Goal: Task Accomplishment & Management: Manage account settings

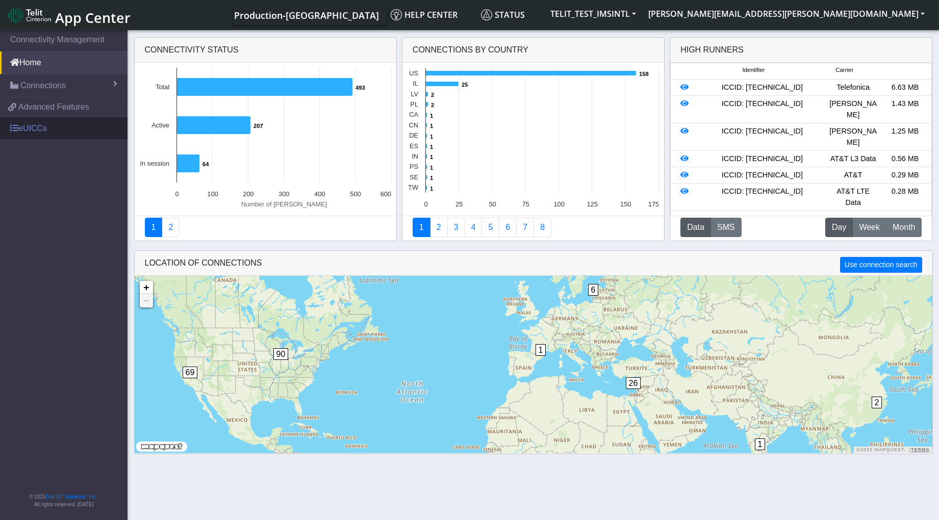
click at [41, 129] on link "eUICCs" at bounding box center [64, 128] width 128 height 22
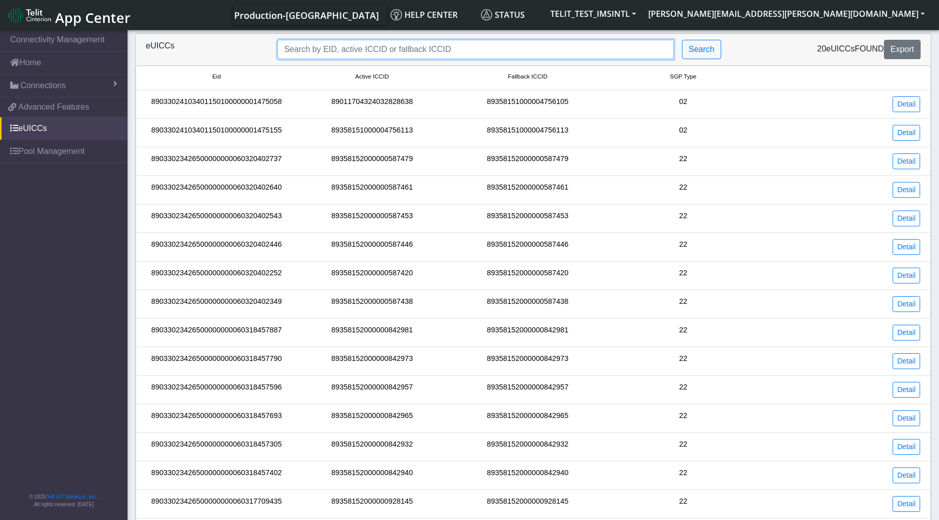
click at [311, 44] on input "Search..." at bounding box center [476, 49] width 396 height 19
paste input "89033023426500000000060317708950"
type input "89033023426500000000060317708950"
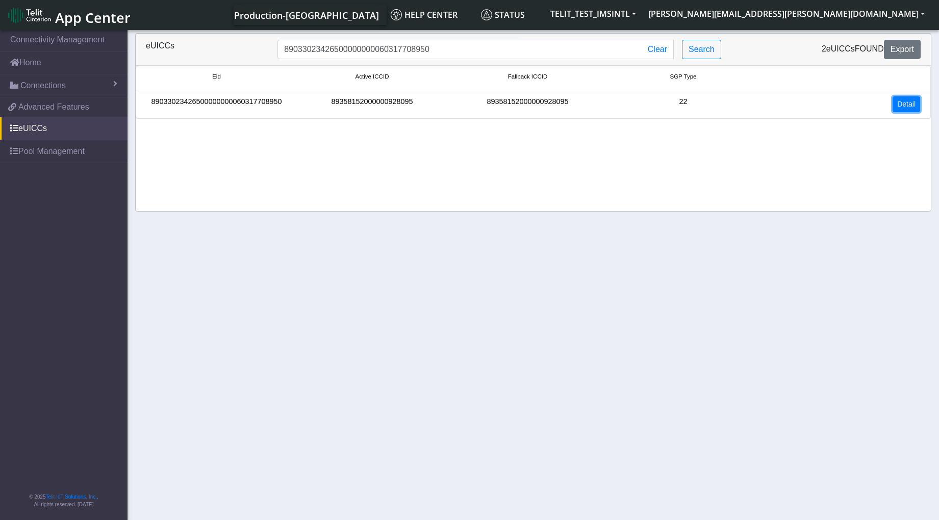
click at [898, 105] on link "Detail" at bounding box center [907, 104] width 28 height 16
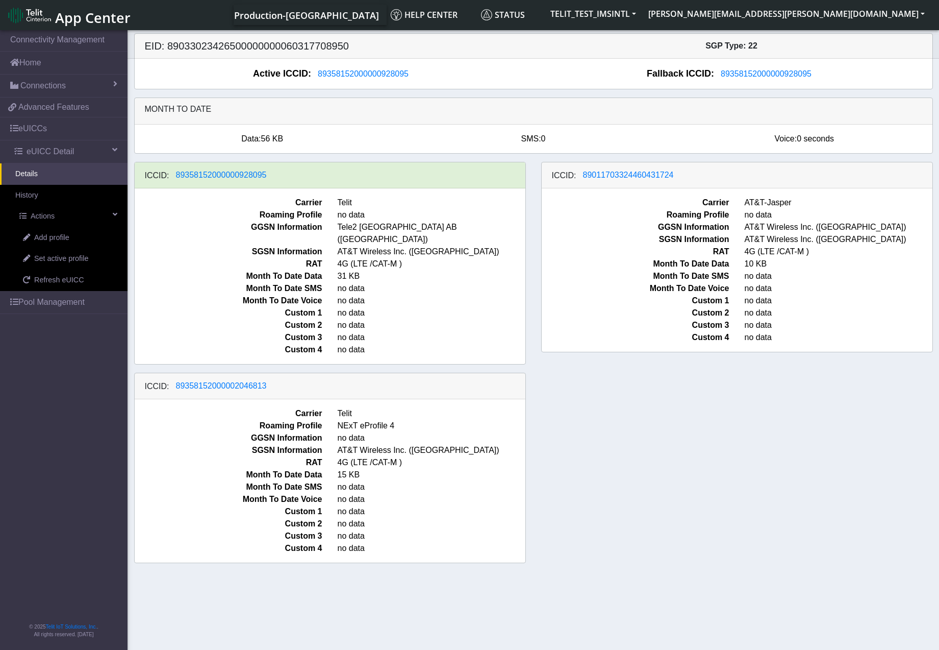
click at [279, 520] on section "Connectivity Management Home Connections List Map 9adaf94bdcb552242c08d77e27e5a…" at bounding box center [469, 340] width 939 height 625
drag, startPoint x: 352, startPoint y: 46, endPoint x: 166, endPoint y: 46, distance: 186.2
click at [166, 46] on h5 "EID: 89033023426500000000060317708950" at bounding box center [335, 46] width 396 height 12
copy h5 "89033023426500000000060317708950"
click at [34, 520] on nav "Connectivity Management Home Connections List Map 9adaf94bdcb552242c08d77e27e5a…" at bounding box center [64, 340] width 128 height 625
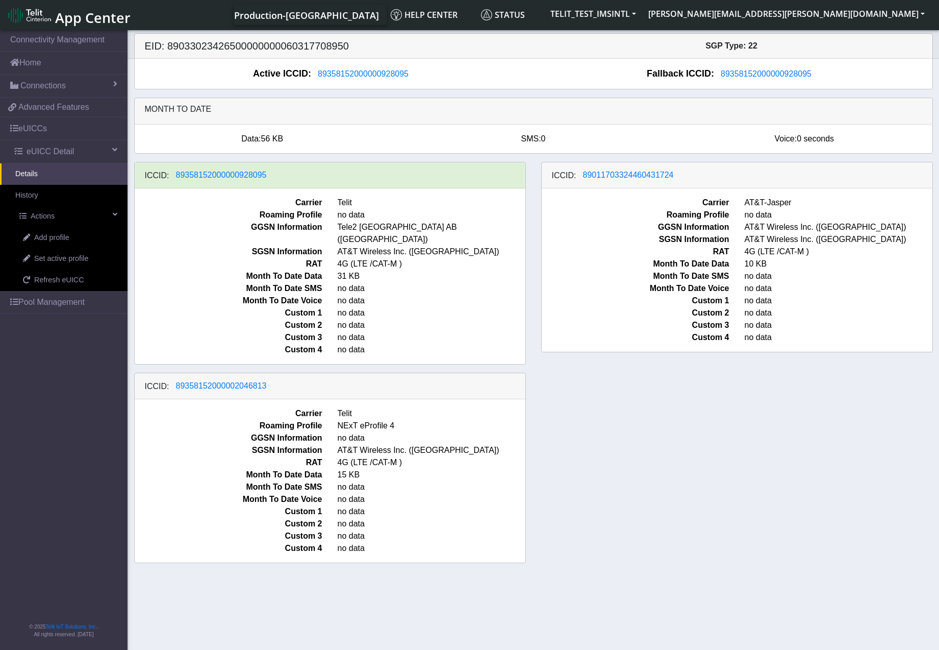
click at [788, 477] on div "ICCID: 89358152000000928095 Carrier Telit Roaming Profile no data GGSN Informat…" at bounding box center [534, 366] width 814 height 409
click at [76, 261] on span "Set active profile" at bounding box center [61, 258] width 54 height 11
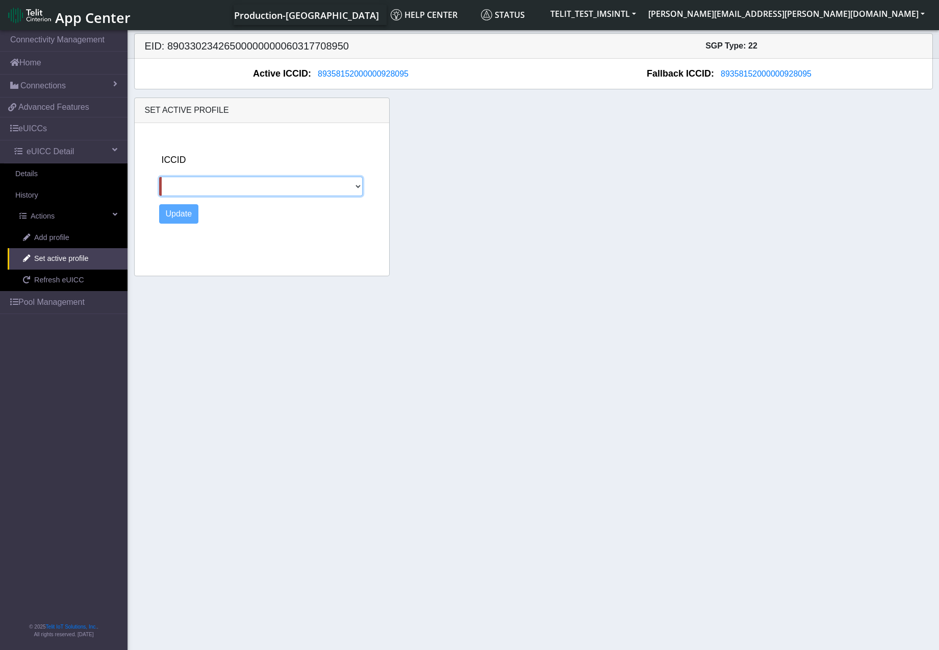
click at [274, 185] on select "89011703324460431724 89358152000002046813" at bounding box center [261, 186] width 204 height 19
select select "89358152000002046813"
click at [159, 177] on select "89011703324460431724 89358152000002046813" at bounding box center [261, 186] width 204 height 19
click at [186, 215] on button "Update" at bounding box center [179, 213] width 40 height 19
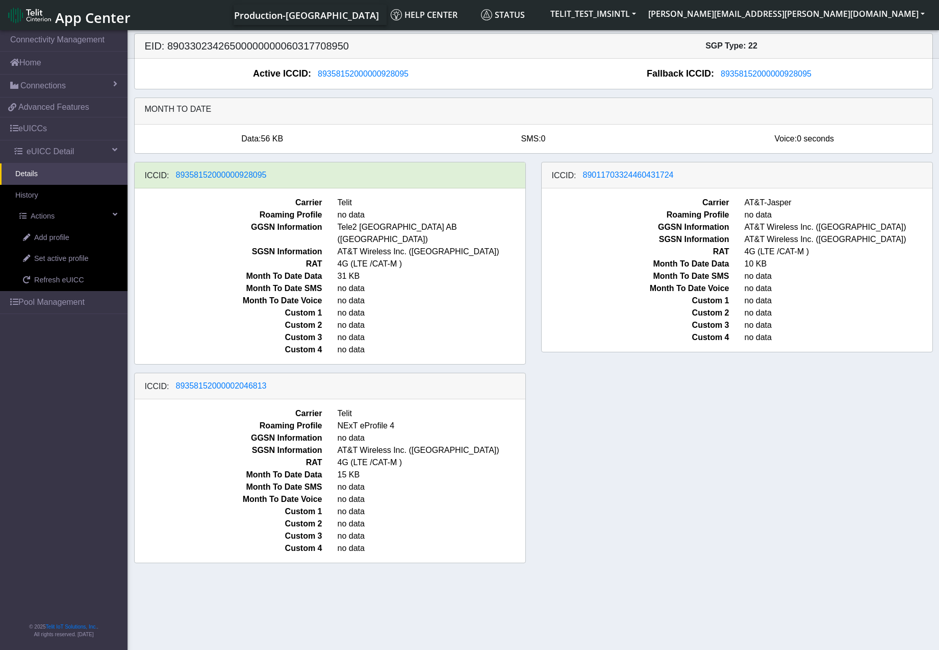
drag, startPoint x: 474, startPoint y: 42, endPoint x: 419, endPoint y: 30, distance: 55.9
click at [473, 42] on h5 "EID: 89033023426500000000060317708950" at bounding box center [335, 46] width 396 height 12
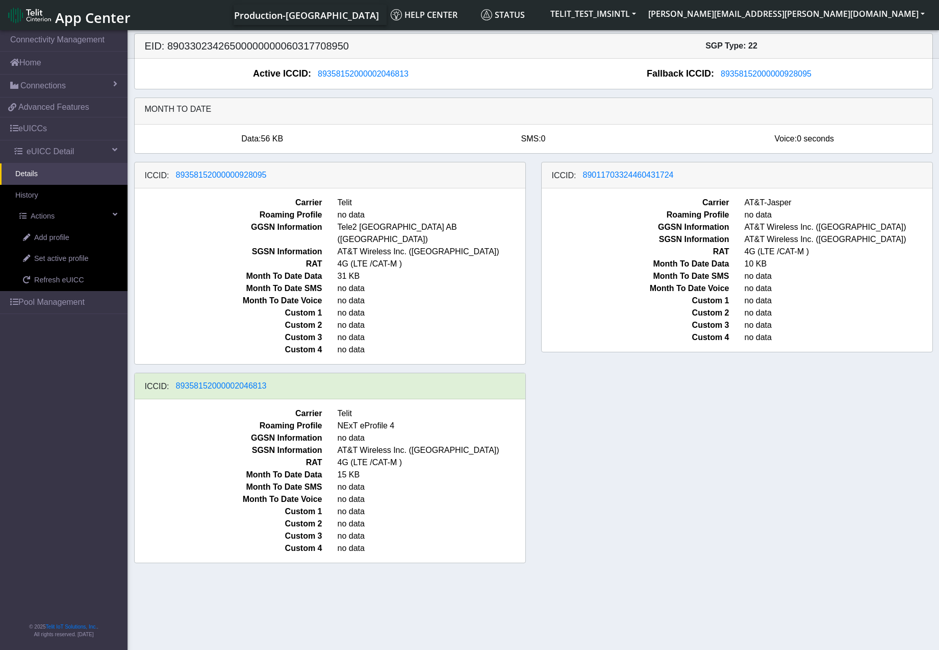
click at [184, 592] on section "Connectivity Management Home Connections List Map 9adaf94bdcb552242c08d77e27e5a…" at bounding box center [469, 340] width 939 height 625
click at [705, 535] on div "ICCID: [TECHNICAL_ID] Carrier Telit Roaming Profile no data GGSN Information Te…" at bounding box center [534, 366] width 814 height 409
click at [11, 606] on nav "Connectivity Management Home Connections List Map 9adaf94bdcb552242c08d77e27e5a…" at bounding box center [64, 340] width 128 height 625
click at [659, 438] on div "ICCID: 89358152000000928095 Carrier Telit Roaming Profile no data GGSN Informat…" at bounding box center [534, 366] width 814 height 409
click at [632, 473] on div "ICCID: 89358152000000928095 Carrier Telit Roaming Profile no data GGSN Informat…" at bounding box center [534, 366] width 814 height 409
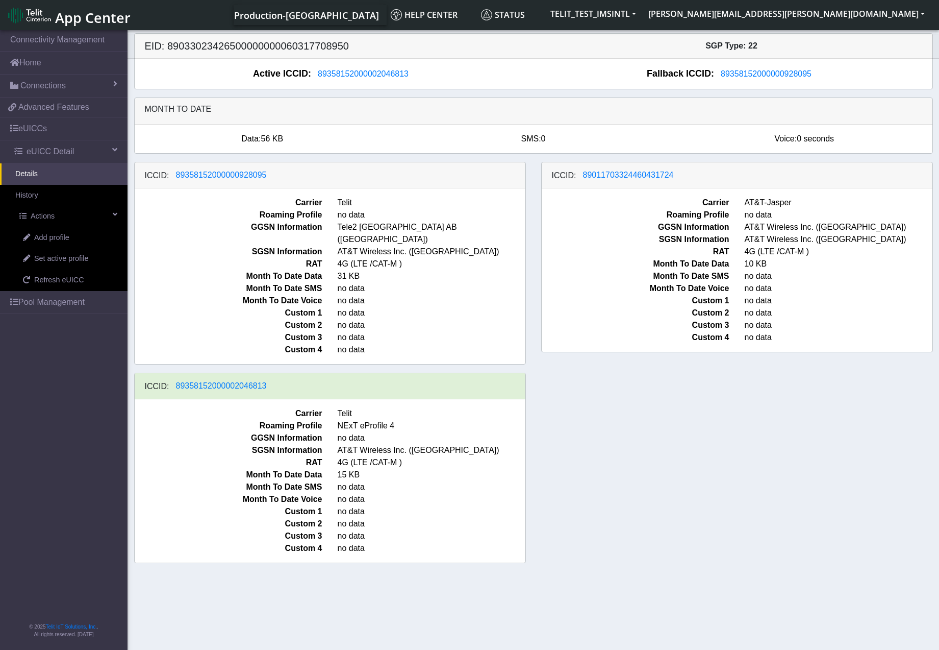
click at [815, 600] on section "Connectivity Management Home Connections List Map 9adaf94bdcb552242c08d77e27e5a…" at bounding box center [469, 340] width 939 height 625
click at [582, 39] on div "EID: 89033023426500000000060317708950 SGP Type: 22" at bounding box center [533, 46] width 813 height 25
click at [66, 259] on span "Set active profile" at bounding box center [61, 258] width 54 height 11
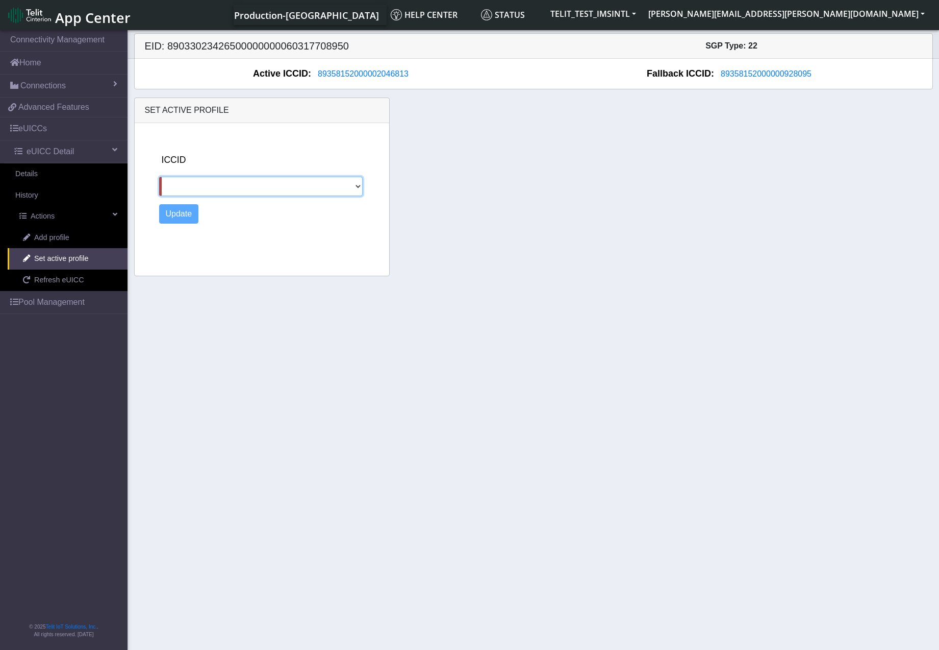
click at [353, 186] on select "89358152000000928095 89011703324460431724" at bounding box center [261, 186] width 204 height 19
select select "89358152000000928095"
click at [159, 177] on select "89358152000000928095 89011703324460431724" at bounding box center [261, 186] width 204 height 19
click at [174, 213] on button "Update" at bounding box center [179, 213] width 40 height 19
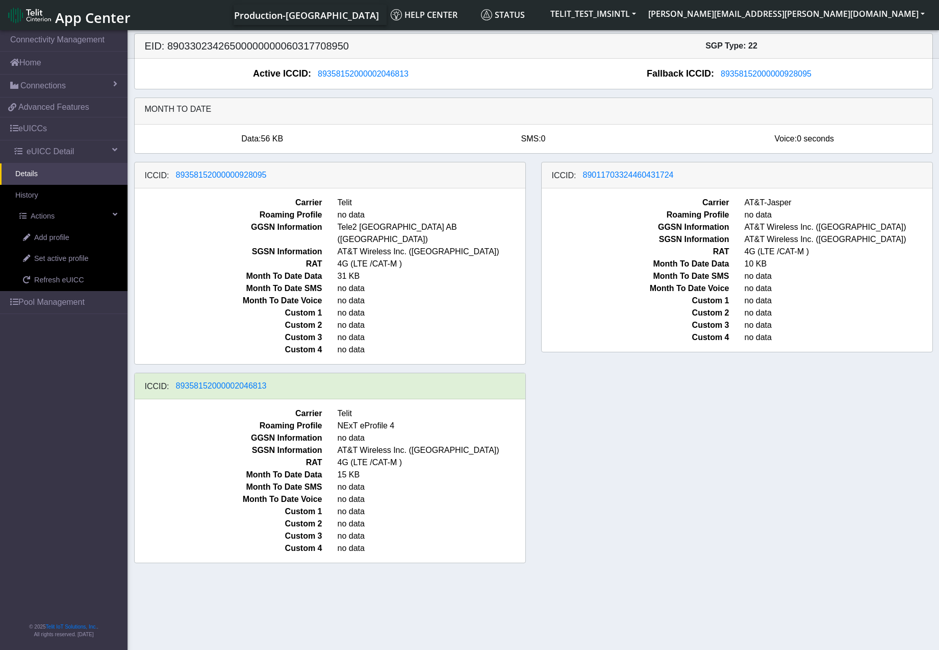
click at [680, 434] on div "ICCID: 89358152000000928095 Carrier Telit Roaming Profile no data GGSN Informat…" at bounding box center [534, 366] width 814 height 409
click at [689, 531] on div "ICCID: [TECHNICAL_ID] Carrier Telit Roaming Profile no data GGSN Information Te…" at bounding box center [534, 366] width 814 height 409
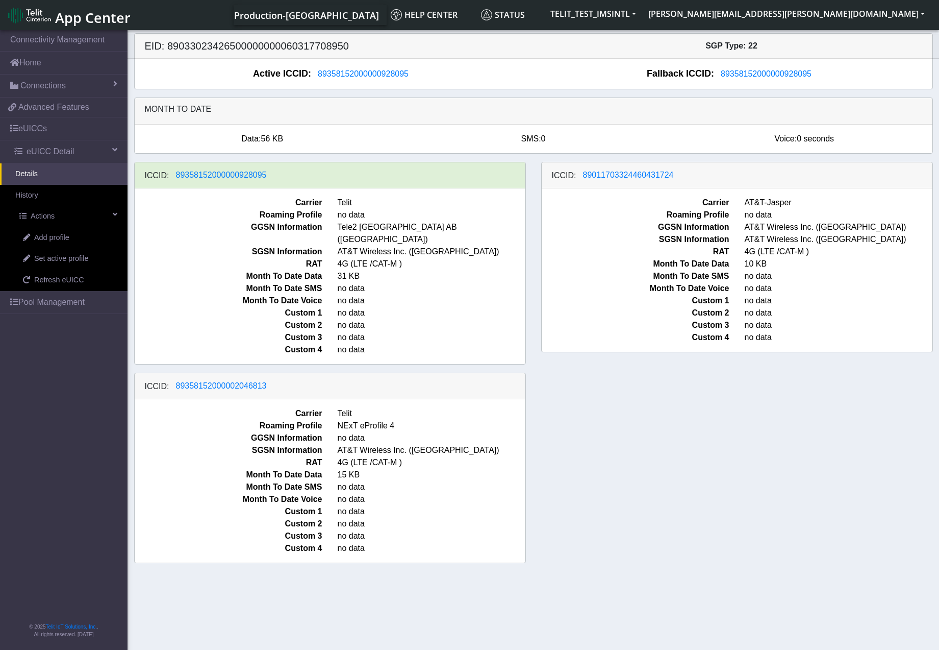
click at [660, 625] on section "Connectivity Management Home Connections List Map 9adaf94bdcb552242c08d77e27e5a…" at bounding box center [469, 340] width 939 height 625
click at [77, 258] on span "Set active profile" at bounding box center [61, 258] width 54 height 11
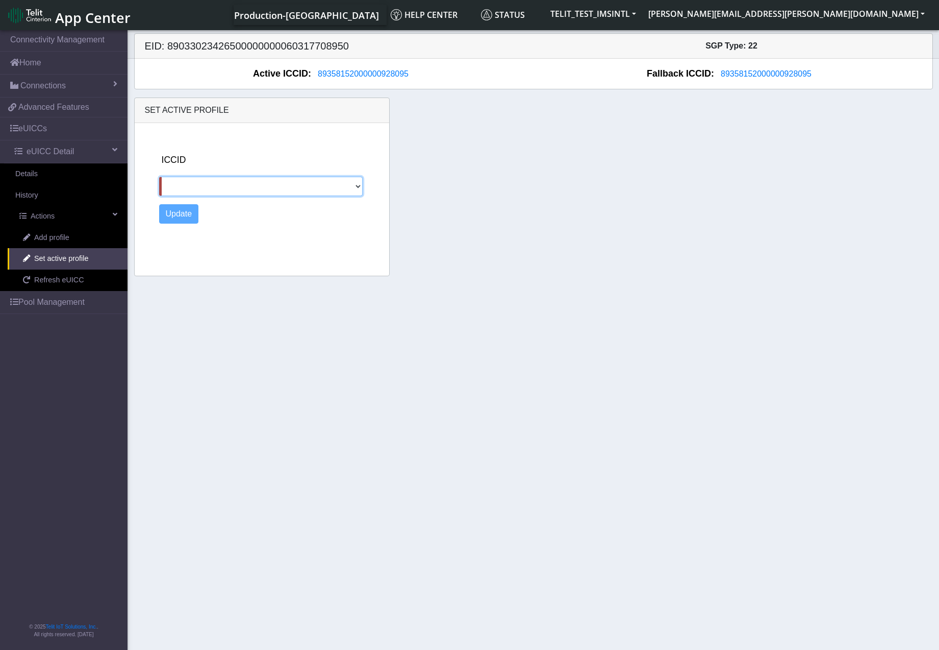
click at [231, 187] on select "89011703324460431724 89358152000002046813" at bounding box center [261, 186] width 204 height 19
select select "89358152000002046813"
click at [159, 177] on select "89011703324460431724 89358152000002046813" at bounding box center [261, 186] width 204 height 19
click at [186, 214] on button "Update" at bounding box center [179, 213] width 40 height 19
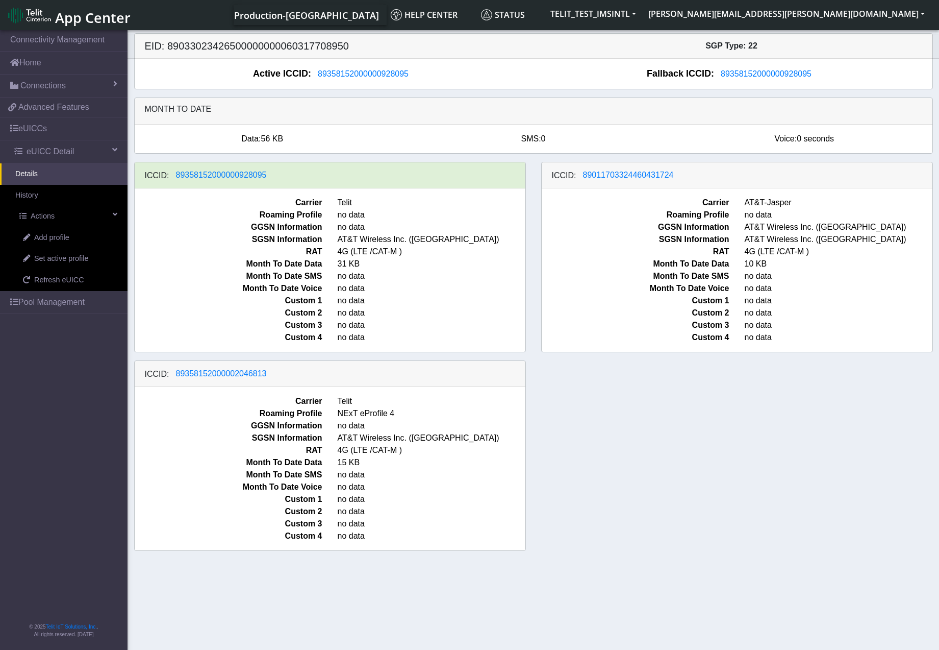
click at [676, 518] on div "ICCID: 89358152000000928095 Carrier Telit Roaming Profile no data GGSN Informat…" at bounding box center [534, 360] width 814 height 397
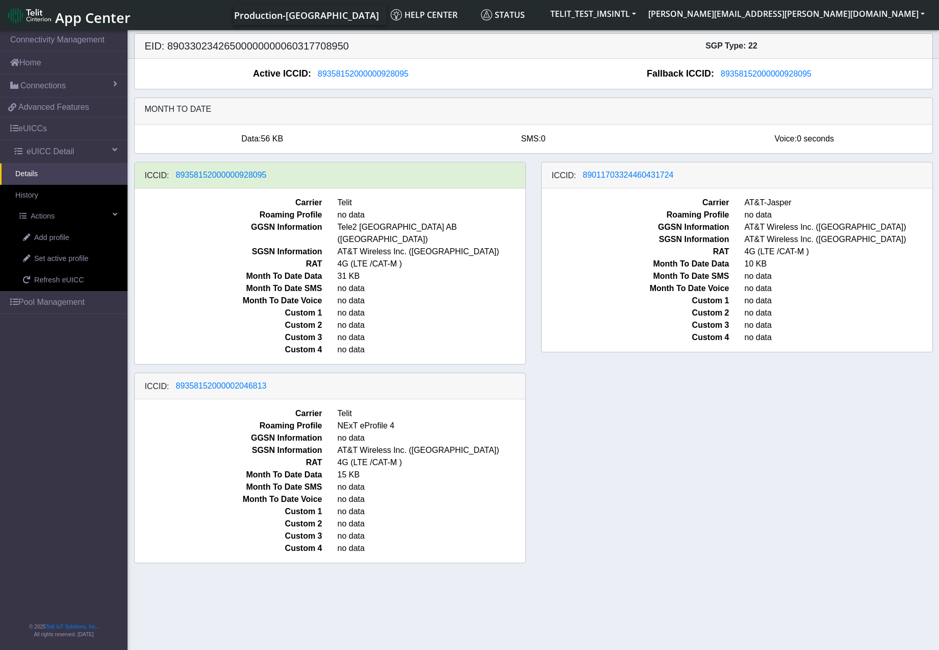
click at [591, 419] on div "ICCID: [TECHNICAL_ID] Carrier Telit Roaming Profile no data GGSN Information Te…" at bounding box center [534, 366] width 814 height 409
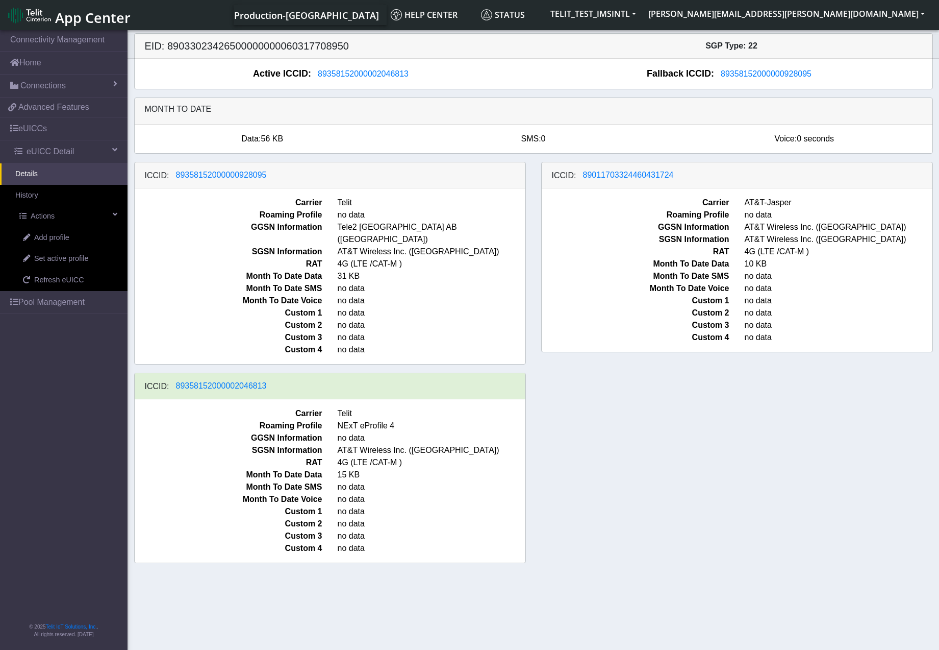
click at [191, 294] on span "Month To Date Voice" at bounding box center [228, 300] width 203 height 12
click at [73, 260] on span "Set active profile" at bounding box center [61, 258] width 54 height 11
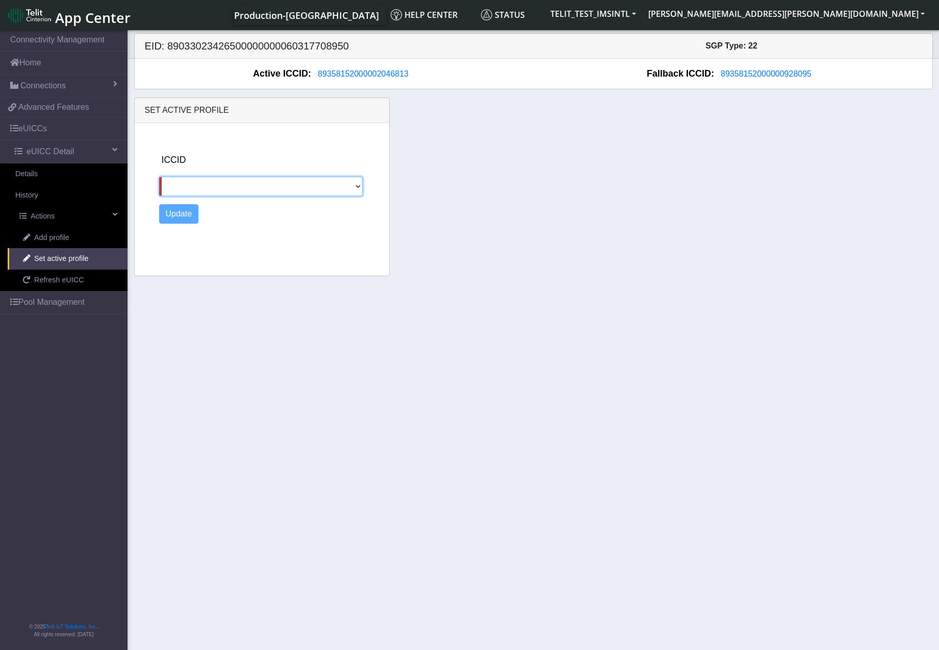
click at [230, 189] on select "89358152000000928095 89011703324460431724" at bounding box center [261, 186] width 204 height 19
select select "89358152000000928095"
click at [159, 177] on select "89358152000000928095 89011703324460431724" at bounding box center [261, 186] width 204 height 19
click at [179, 215] on button "Update" at bounding box center [179, 213] width 40 height 19
